Goal: Find contact information: Find contact information

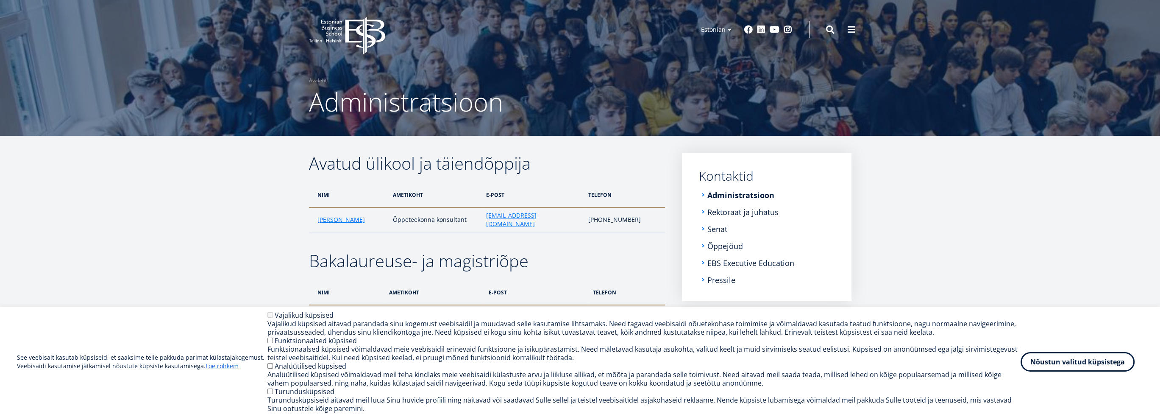
drag, startPoint x: 1070, startPoint y: 358, endPoint x: 1022, endPoint y: 274, distance: 96.6
click at [1067, 354] on button "Nõustun valitud küpsistega" at bounding box center [1078, 362] width 114 height 20
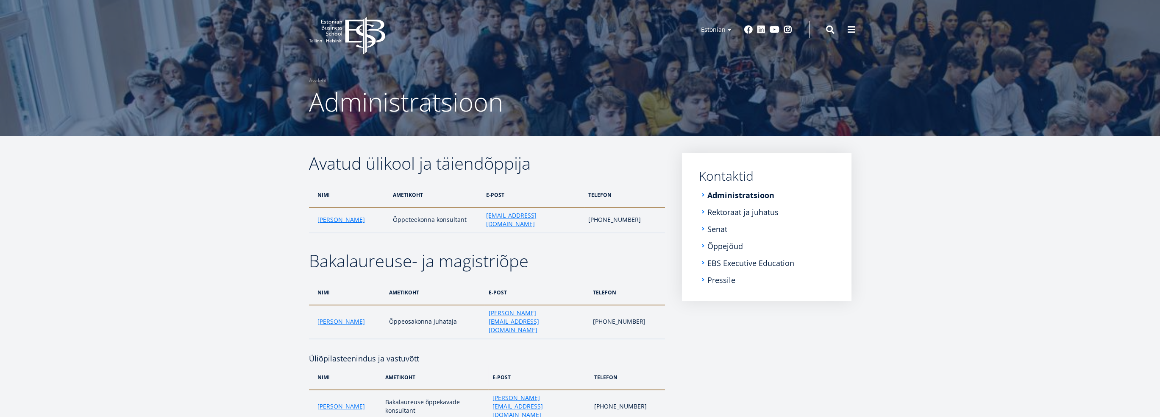
click at [765, 212] on link "Rektoraat ja juhatus" at bounding box center [743, 212] width 71 height 8
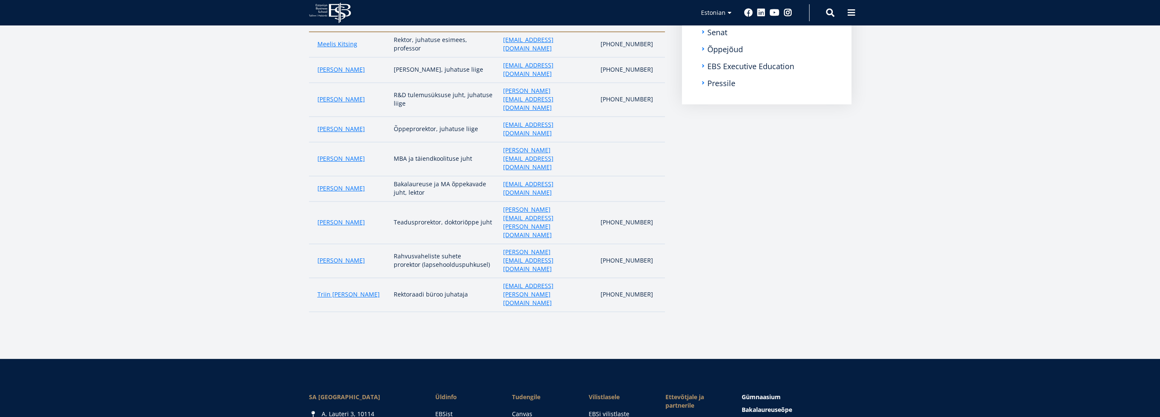
scroll to position [212, 0]
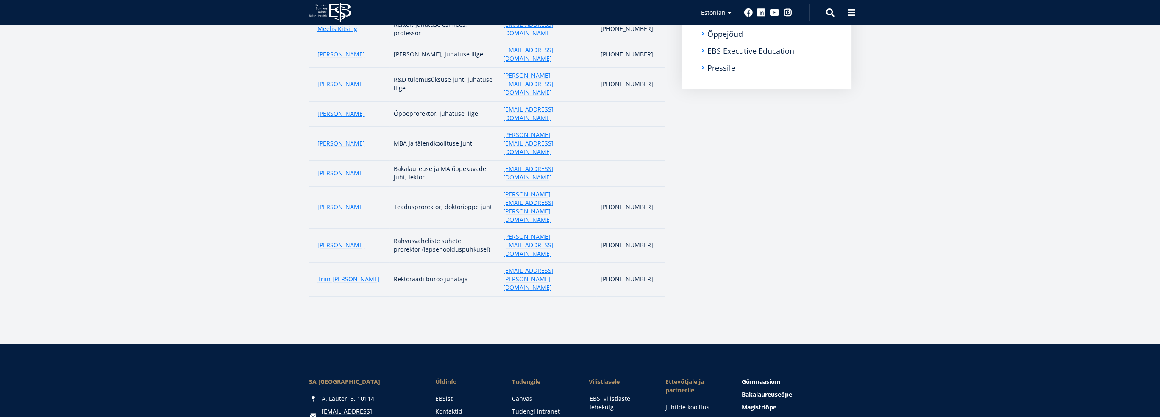
click at [608, 394] on link "EBSi vilistlaste lehekülg" at bounding box center [619, 402] width 60 height 17
click at [599, 394] on link "EBSi vilistlaste lehekülg" at bounding box center [619, 402] width 60 height 17
